Goal: Task Accomplishment & Management: Use online tool/utility

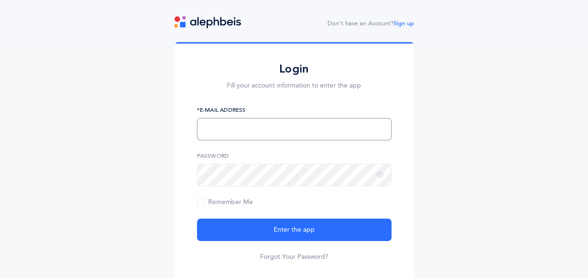
click at [246, 129] on input "text" at bounding box center [294, 129] width 195 height 22
click at [197, 218] on button "Enter the app" at bounding box center [294, 229] width 195 height 22
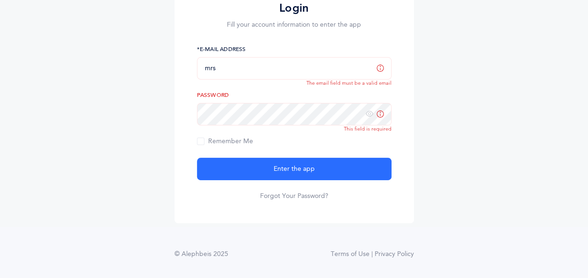
click at [197, 158] on button "Enter the app" at bounding box center [294, 169] width 195 height 22
click at [264, 64] on input "mrs" at bounding box center [294, 68] width 195 height 22
type input "[EMAIL_ADDRESS][DOMAIN_NAME]"
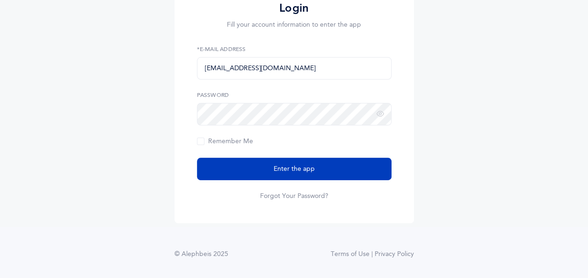
click at [291, 172] on span "Enter the app" at bounding box center [294, 169] width 41 height 10
